Goal: Understand process/instructions: Learn how to perform a task or action

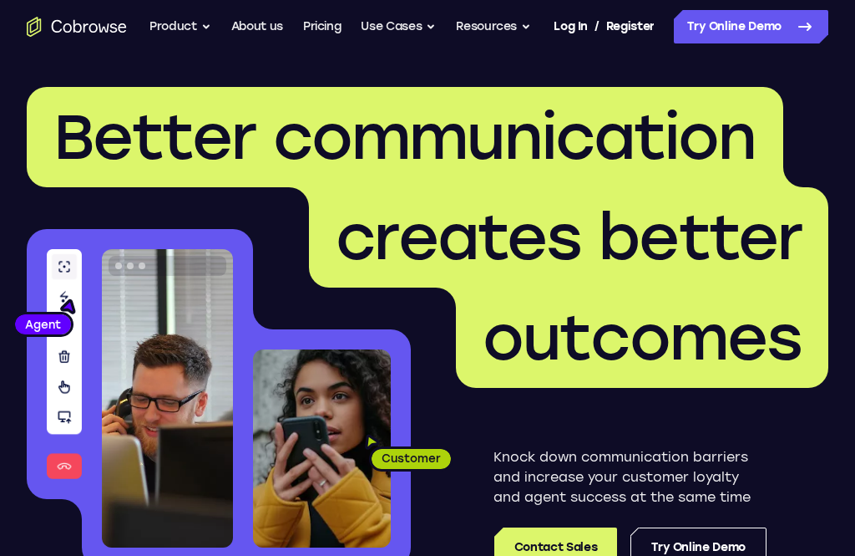
click at [728, 537] on link "Try Online Demo" at bounding box center [699, 547] width 136 height 40
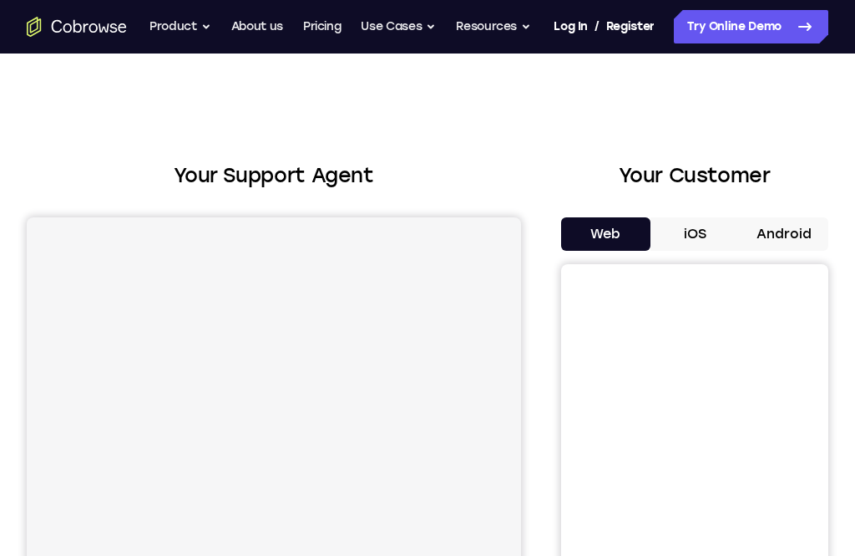
click at [813, 219] on button "Android" at bounding box center [783, 233] width 89 height 33
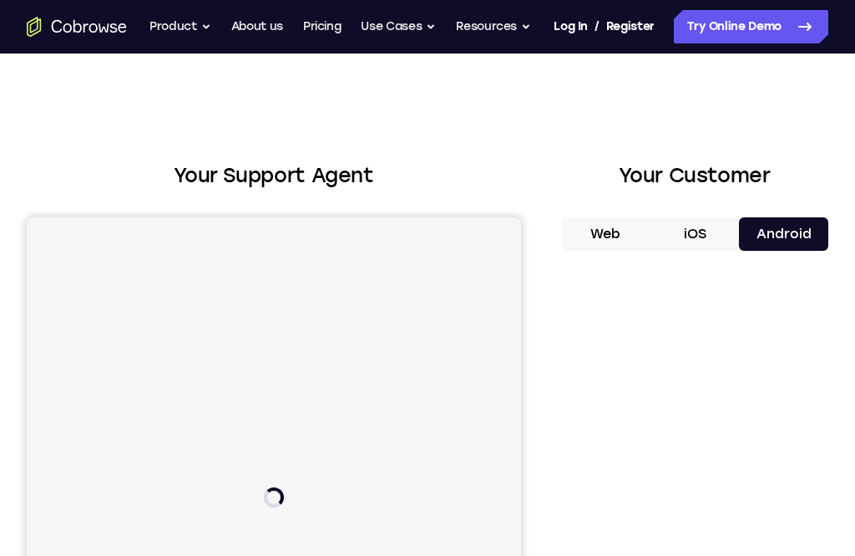
click at [807, 232] on button "Android" at bounding box center [783, 233] width 89 height 33
click at [806, 232] on button "Android" at bounding box center [783, 233] width 89 height 33
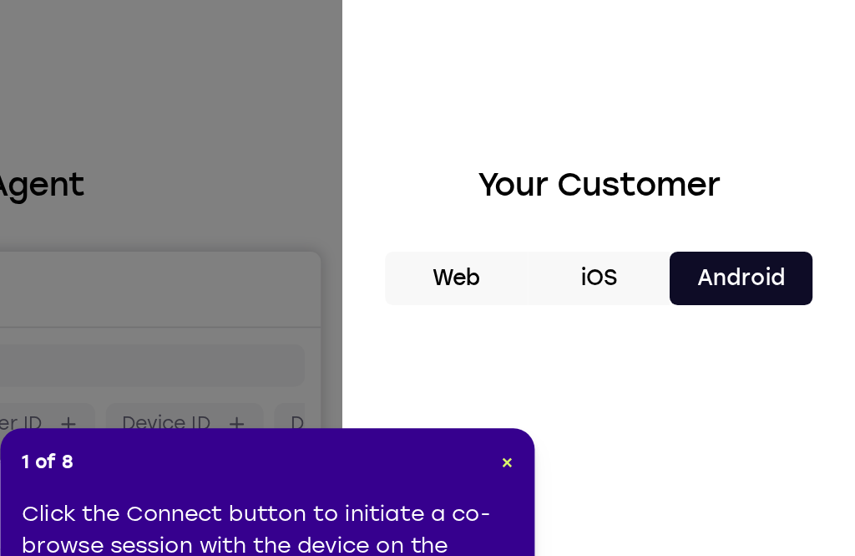
click at [321, 327] on div "1 of 8 × Click the Connect button to initiate a co-browse session with the devi…" at bounding box center [488, 402] width 334 height 150
click at [634, 342] on span "×" at bounding box center [638, 349] width 8 height 14
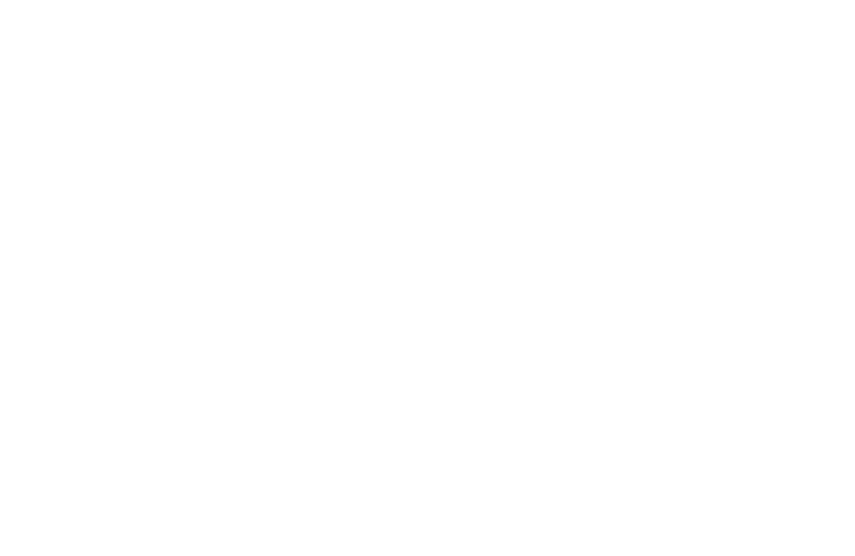
scroll to position [220, 0]
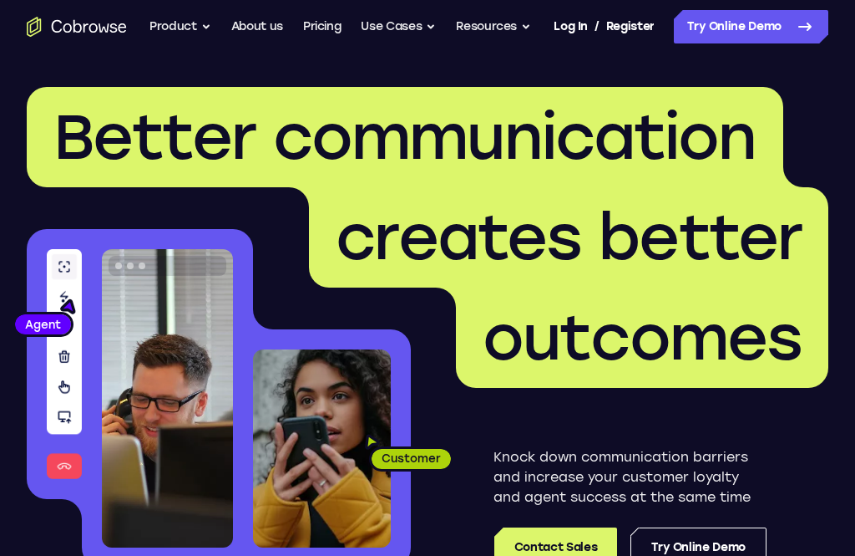
click at [729, 542] on link "Try Online Demo" at bounding box center [699, 547] width 136 height 40
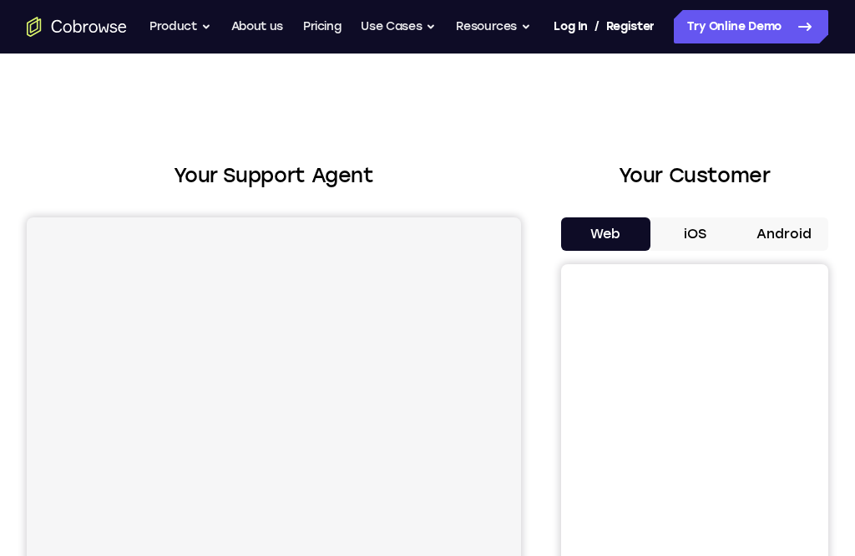
click at [786, 239] on button "Android" at bounding box center [783, 233] width 89 height 33
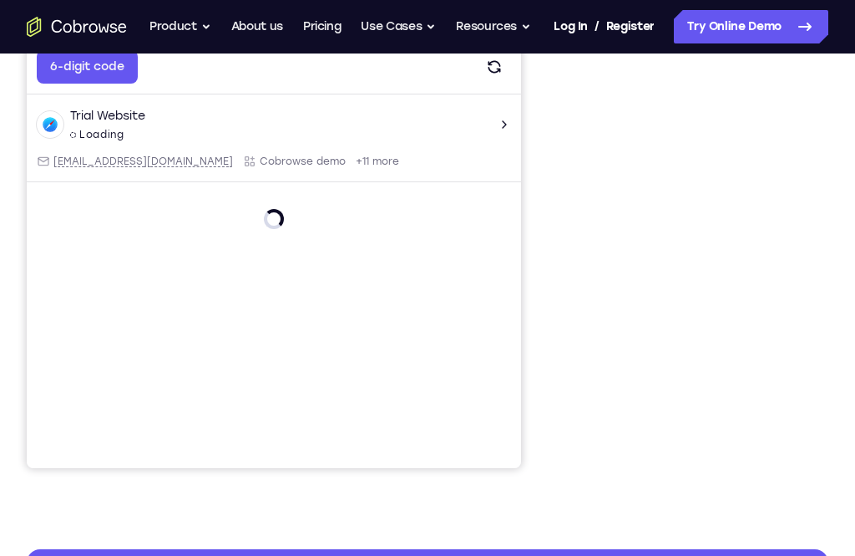
scroll to position [326, 0]
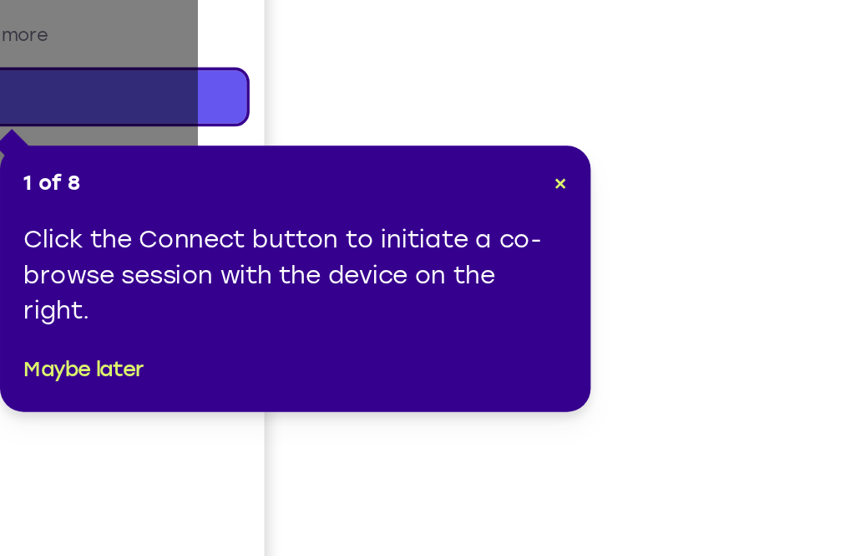
click at [372, 207] on div "1 of 8 × Click the Connect button to initiate a co-browse session with the devi…" at bounding box center [539, 282] width 334 height 150
click at [685, 221] on span "×" at bounding box center [689, 228] width 8 height 14
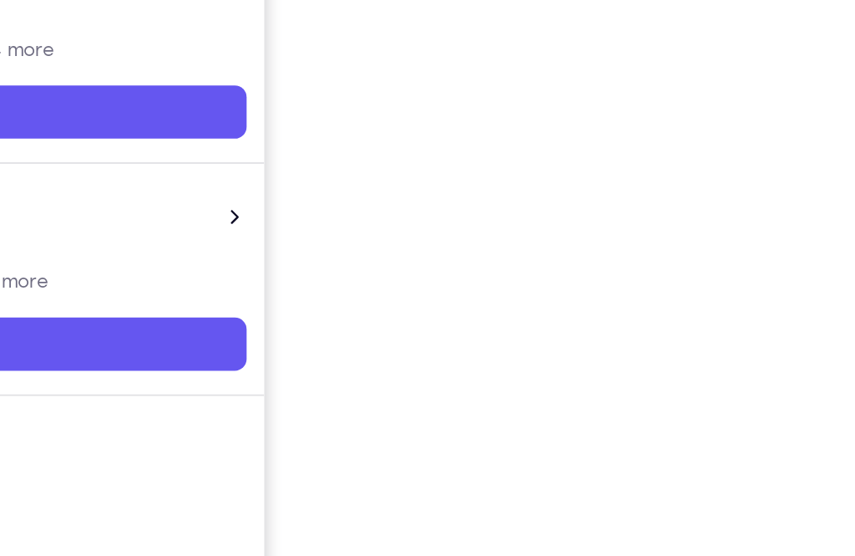
scroll to position [239, 0]
